Goal: Find specific page/section: Find specific page/section

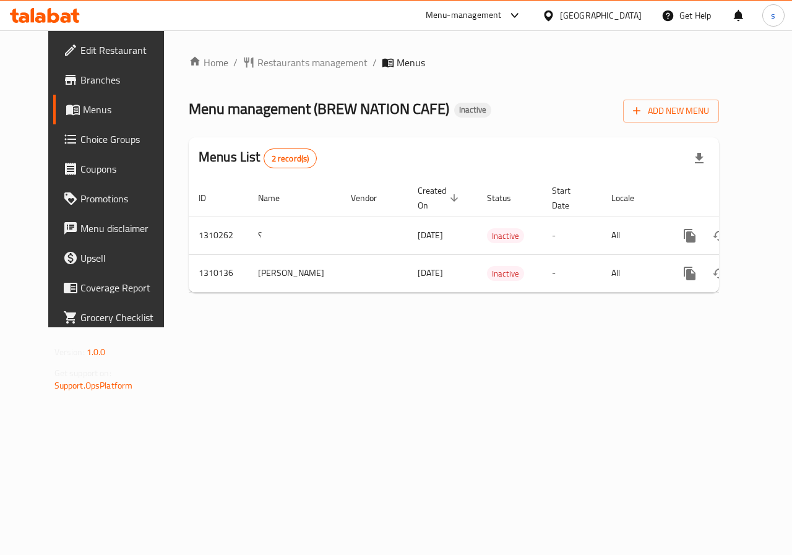
click at [80, 49] on span "Edit Restaurant" at bounding box center [125, 50] width 90 height 15
click at [80, 85] on span "Branches" at bounding box center [125, 79] width 90 height 15
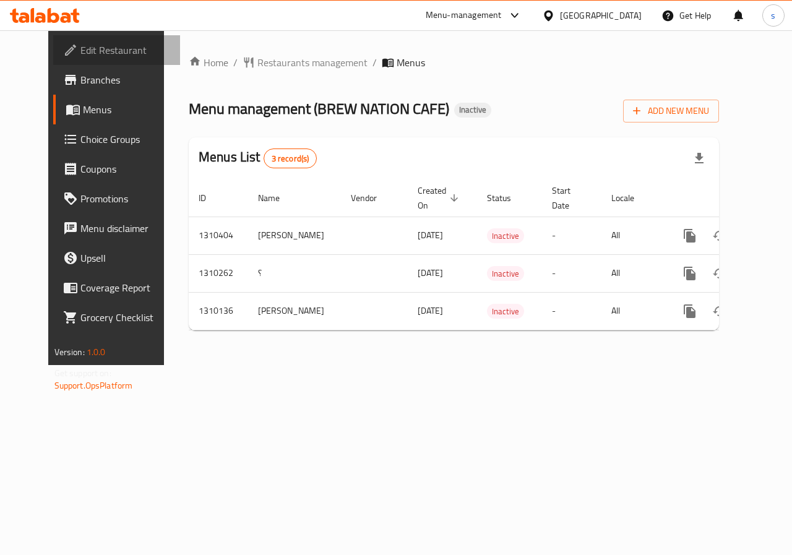
click at [64, 38] on link "Edit Restaurant" at bounding box center [116, 50] width 127 height 30
click at [80, 78] on span "Branches" at bounding box center [125, 79] width 90 height 15
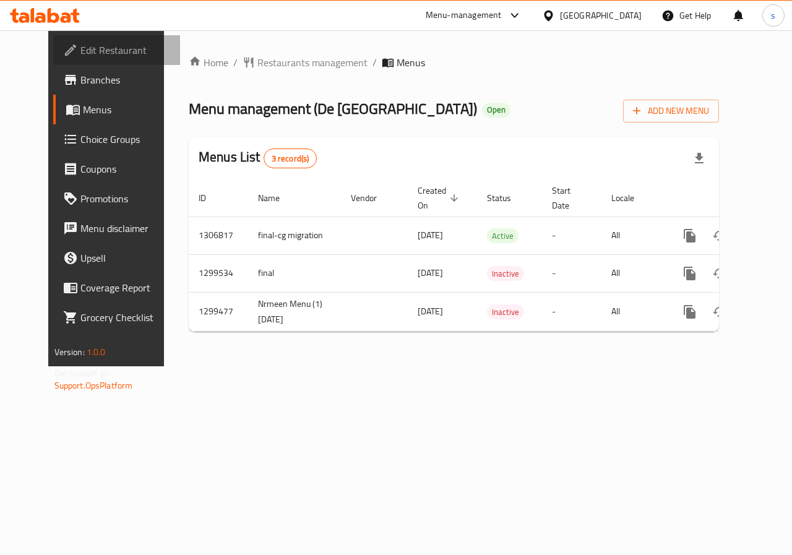
click at [80, 49] on span "Edit Restaurant" at bounding box center [125, 50] width 90 height 15
